Goal: Task Accomplishment & Management: Use online tool/utility

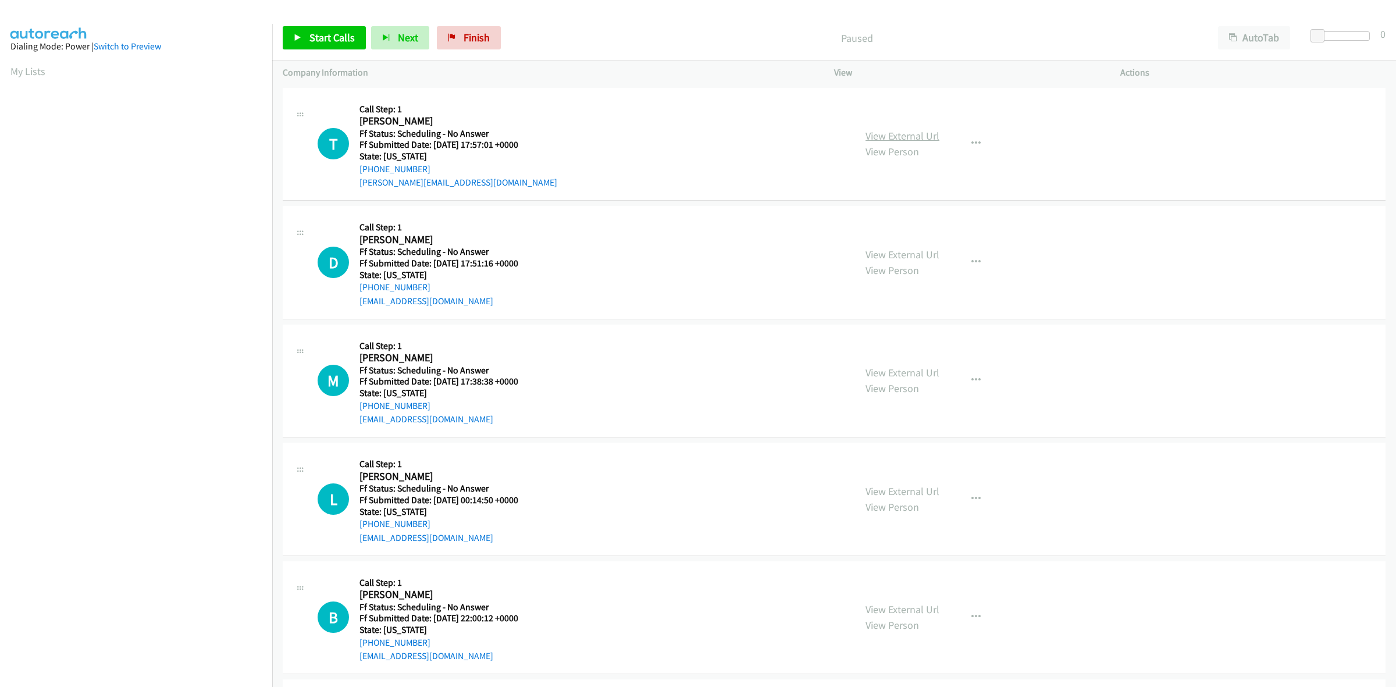
click at [925, 132] on link "View External Url" at bounding box center [903, 135] width 74 height 13
click at [900, 248] on link "View External Url" at bounding box center [903, 254] width 74 height 13
click at [923, 376] on link "View External Url" at bounding box center [903, 372] width 74 height 13
click at [887, 489] on link "View External Url" at bounding box center [903, 491] width 74 height 13
click at [921, 607] on link "View External Url" at bounding box center [903, 609] width 74 height 13
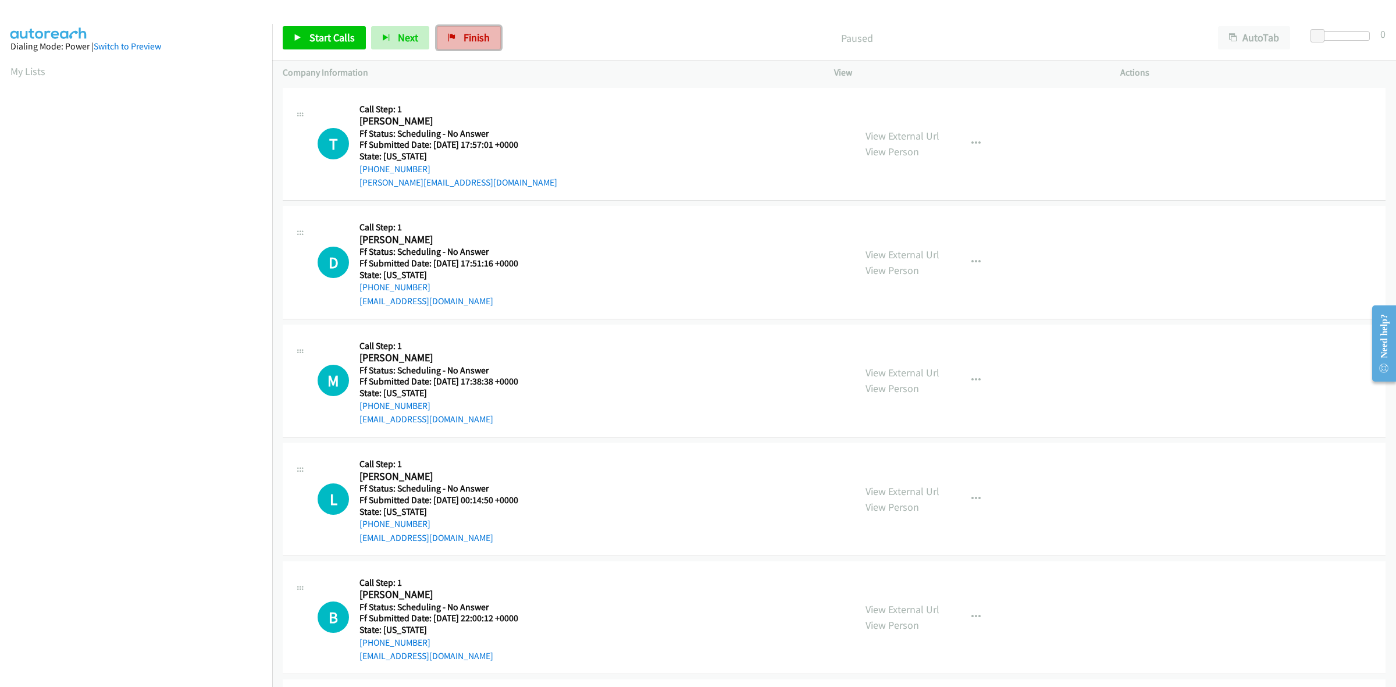
click at [475, 36] on span "Finish" at bounding box center [477, 37] width 26 height 13
